Goal: Task Accomplishment & Management: Complete application form

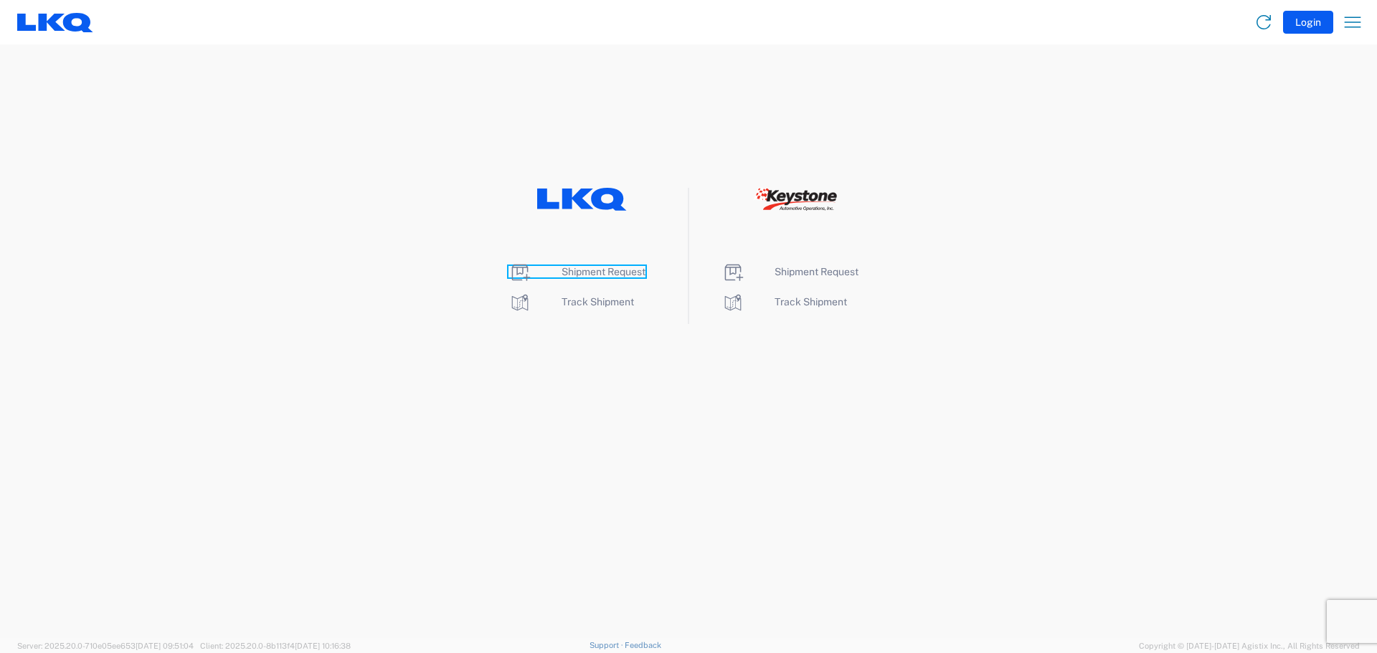
click at [591, 275] on span "Shipment Request" at bounding box center [603, 271] width 84 height 11
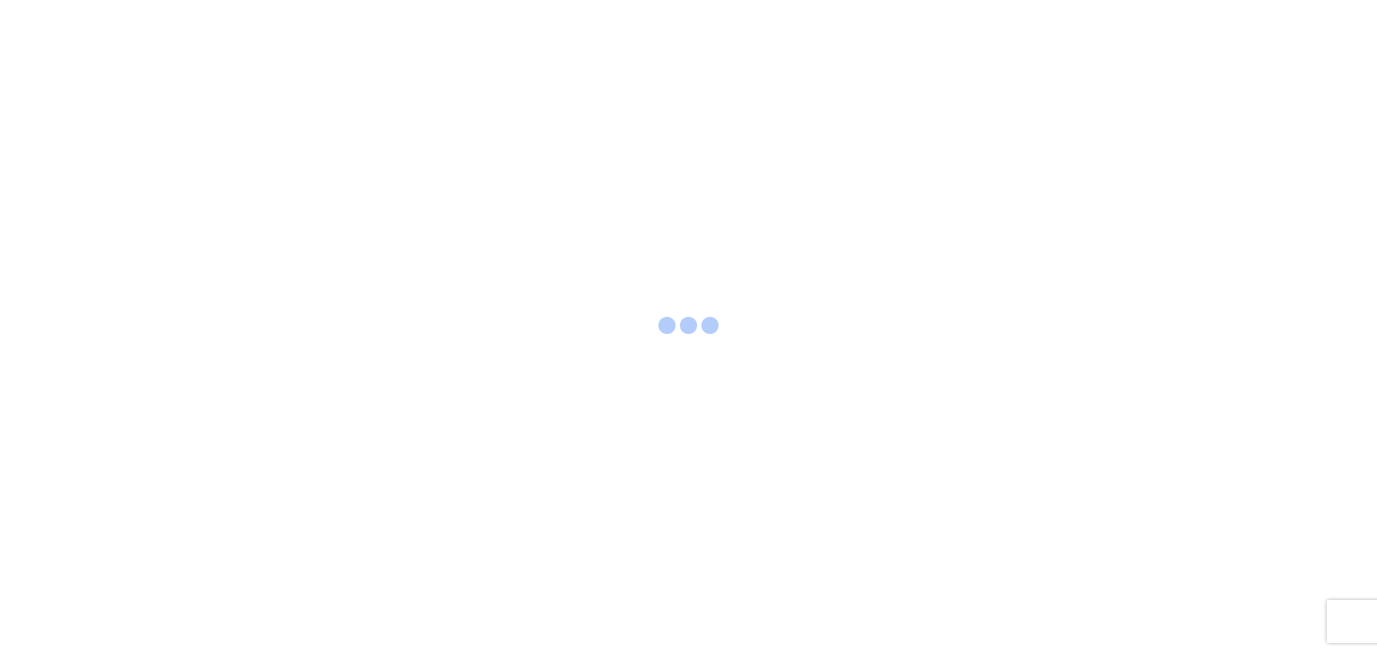
select select "FULL"
select select "LBS"
select select "IN"
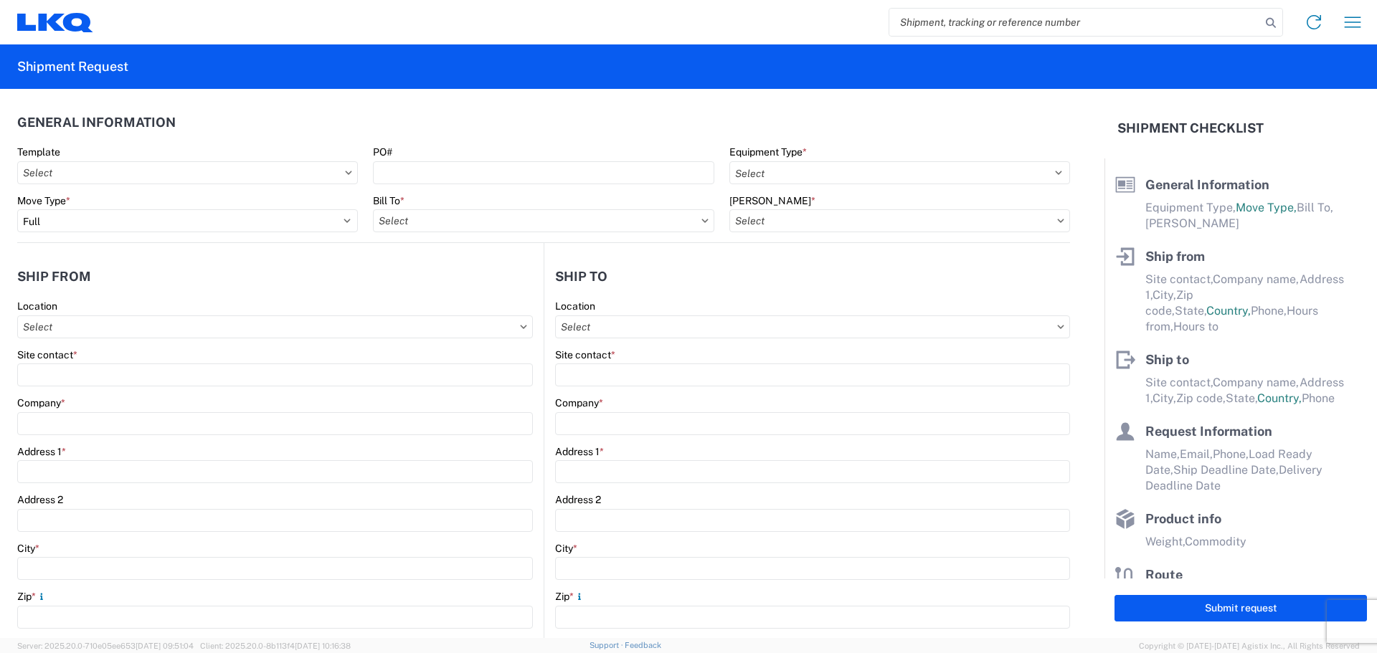
click at [1055, 21] on input "search" at bounding box center [1074, 22] width 371 height 27
type input "56964040"
